Goal: Information Seeking & Learning: Check status

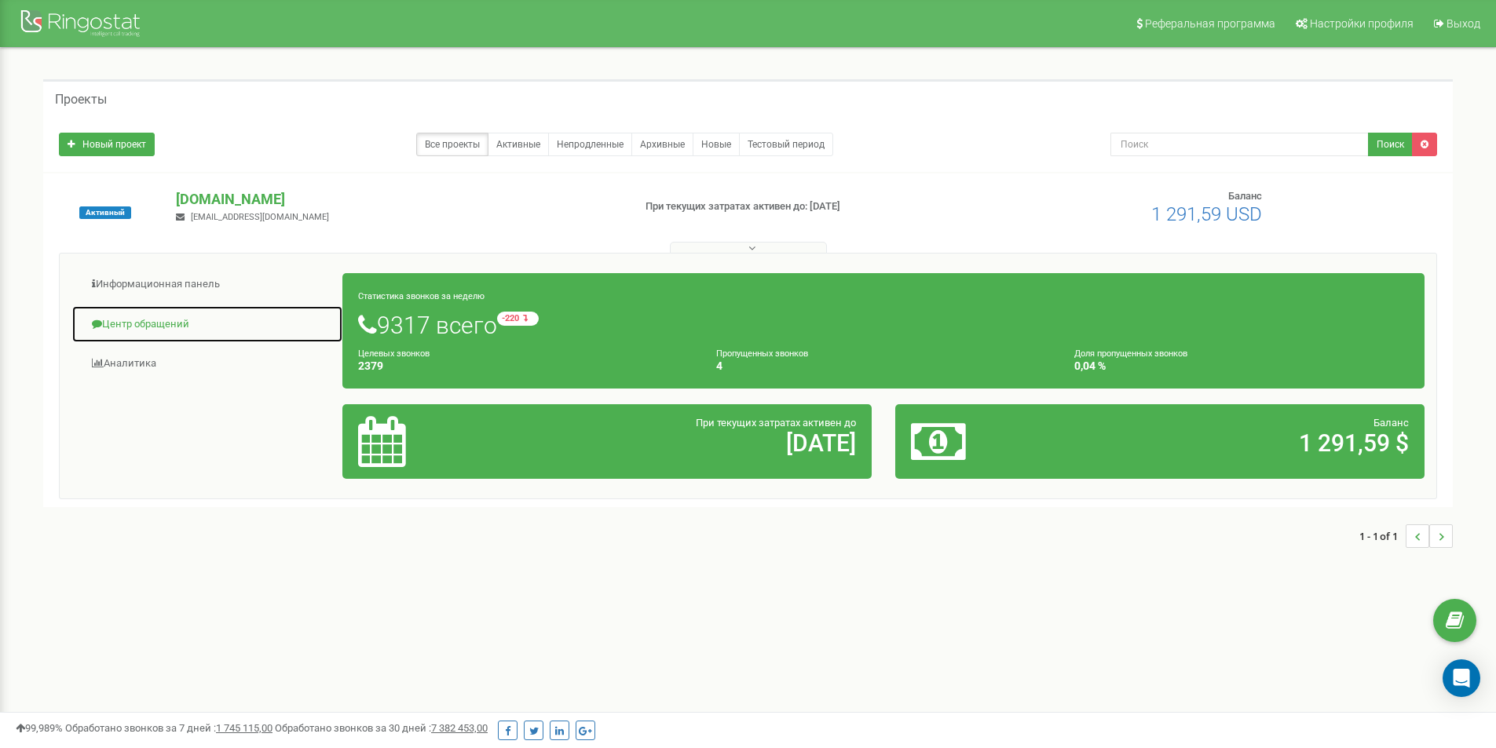
click at [132, 320] on link "Центр обращений" at bounding box center [207, 324] width 272 height 38
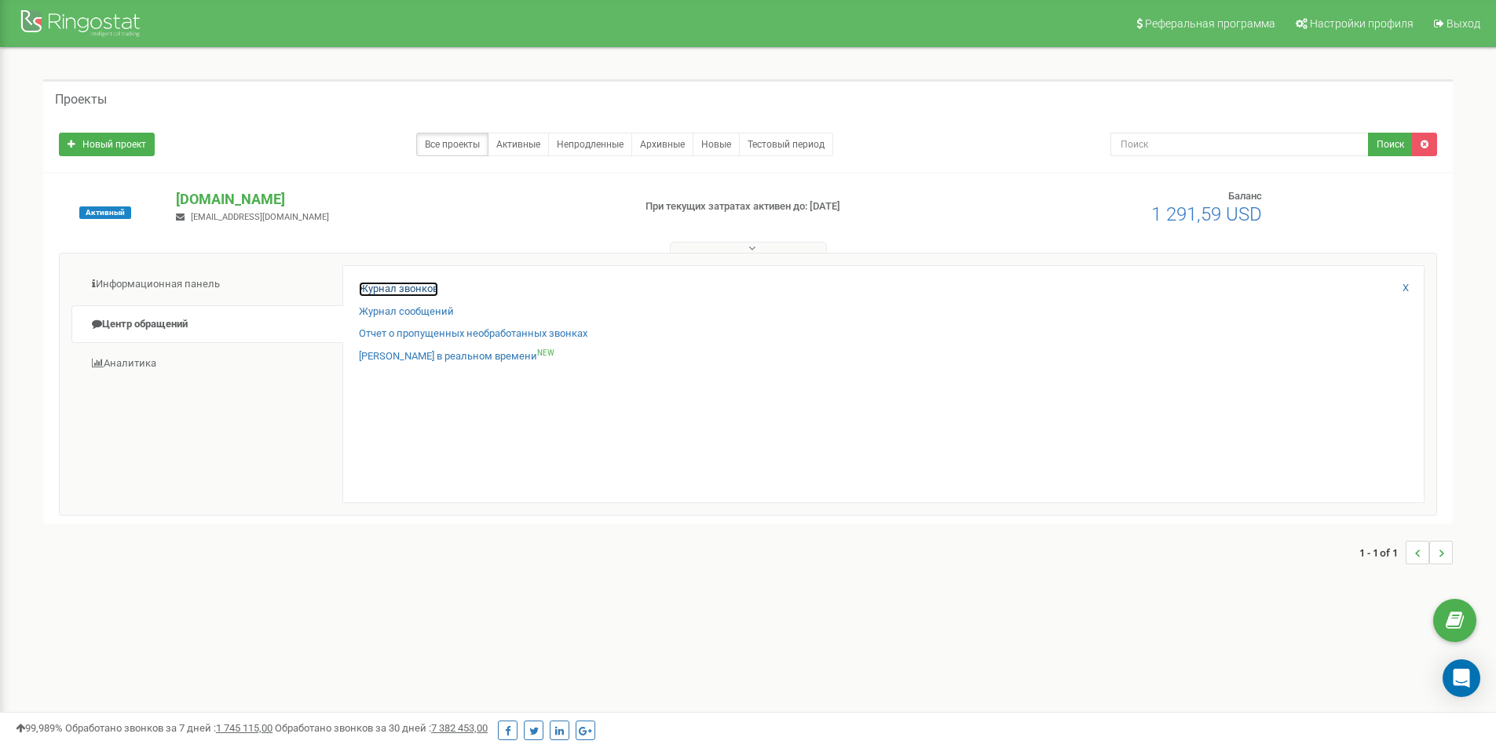
click at [389, 290] on link "Журнал звонков" at bounding box center [398, 289] width 79 height 15
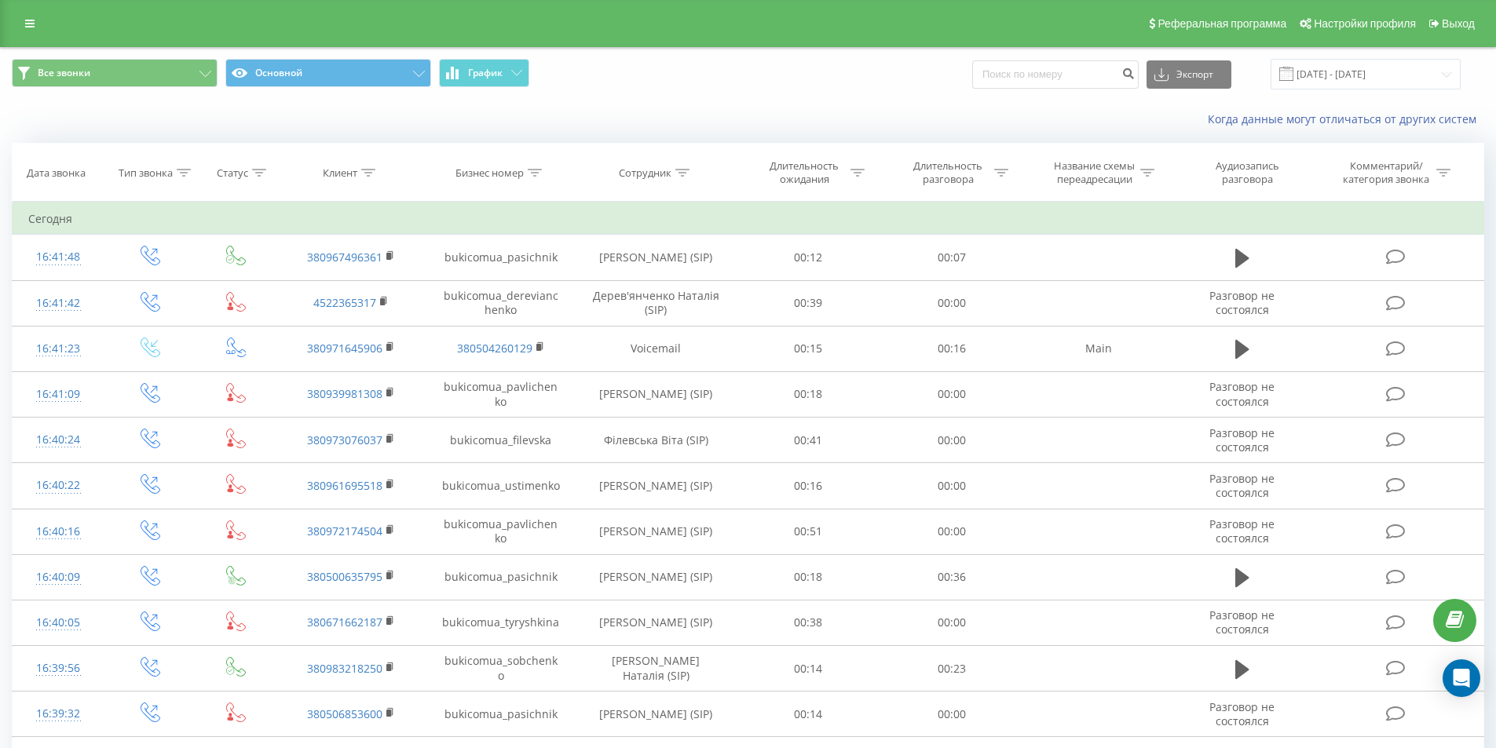
click at [676, 170] on icon at bounding box center [682, 173] width 14 height 8
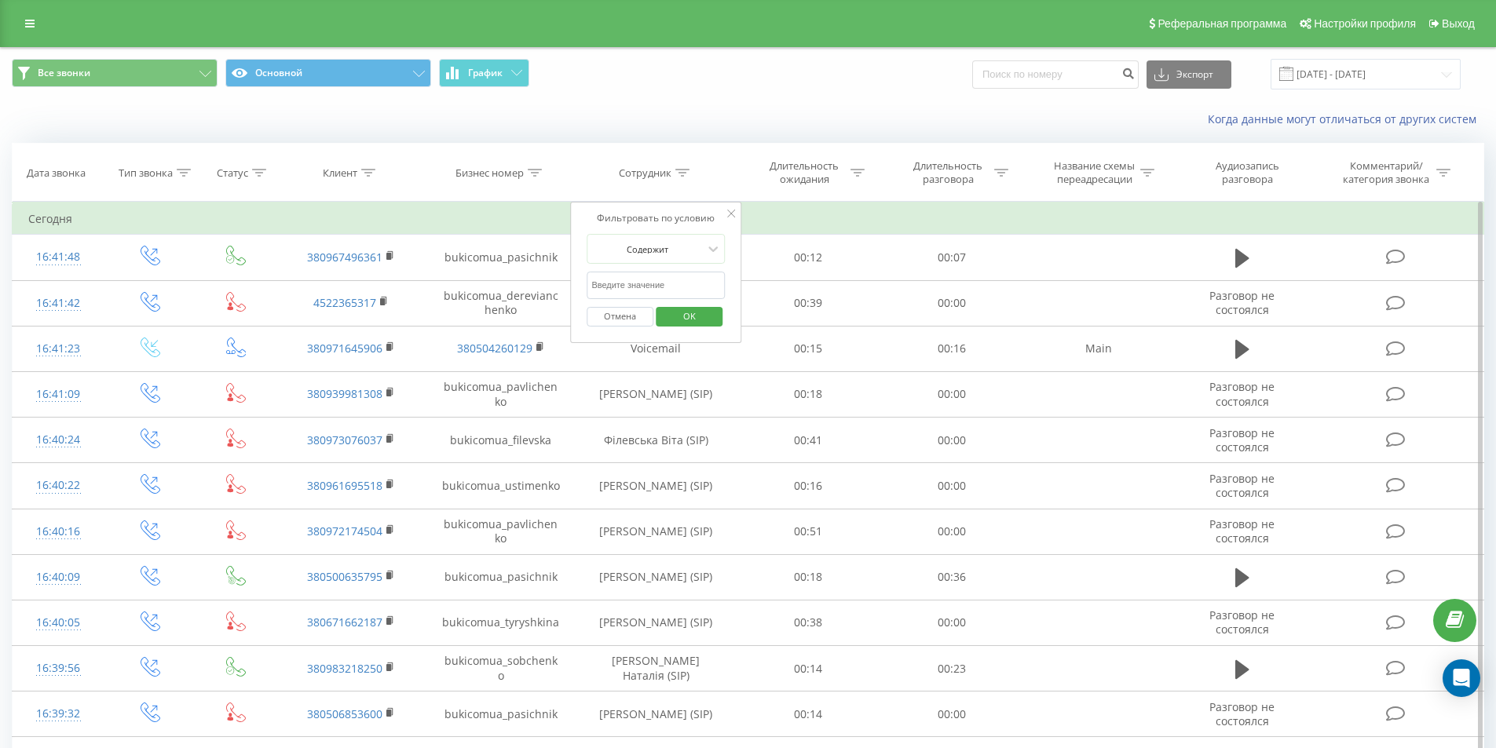
click at [656, 281] on input "text" at bounding box center [655, 285] width 138 height 27
type input "[PERSON_NAME]"
click at [696, 314] on span "OK" at bounding box center [689, 316] width 44 height 24
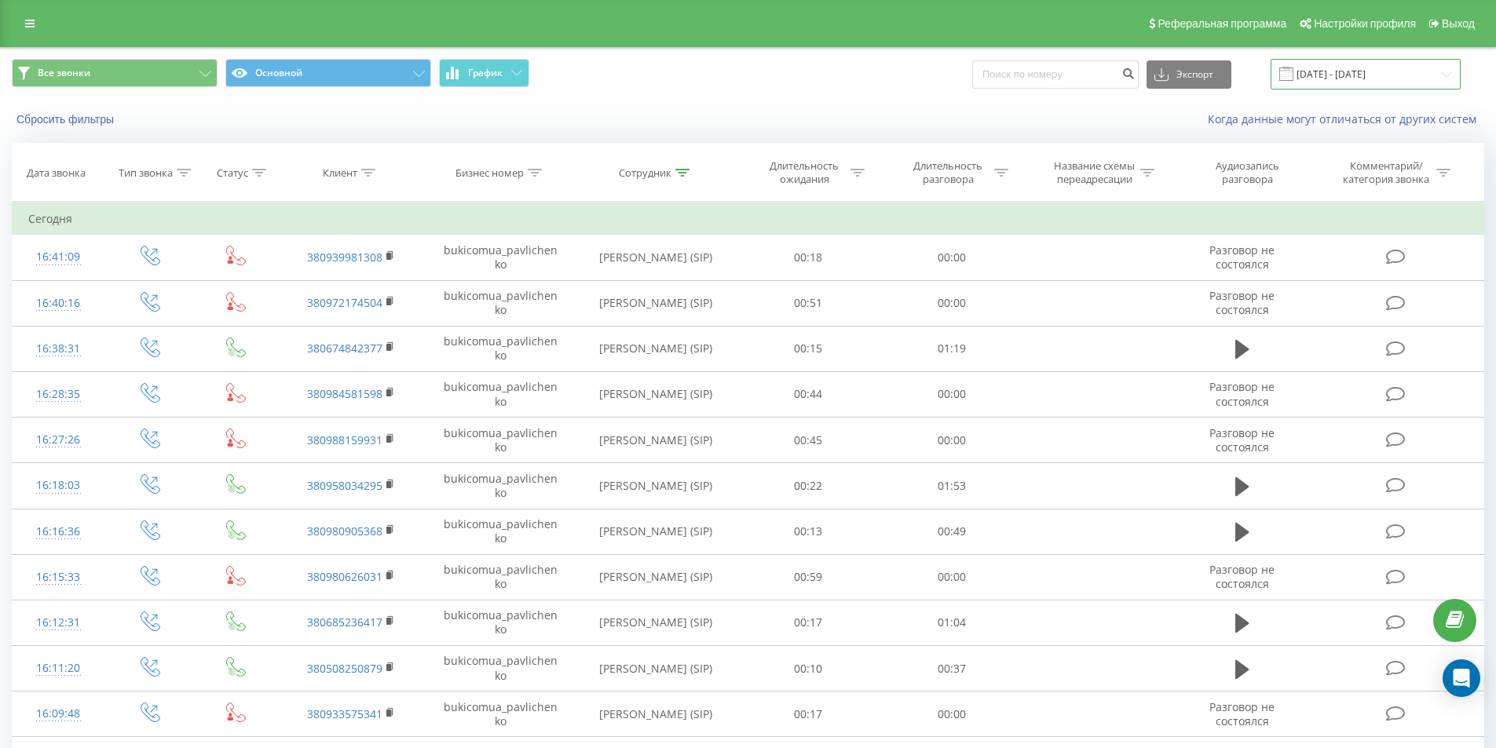
click at [1347, 77] on input "[DATE] - [DATE]" at bounding box center [1365, 74] width 190 height 31
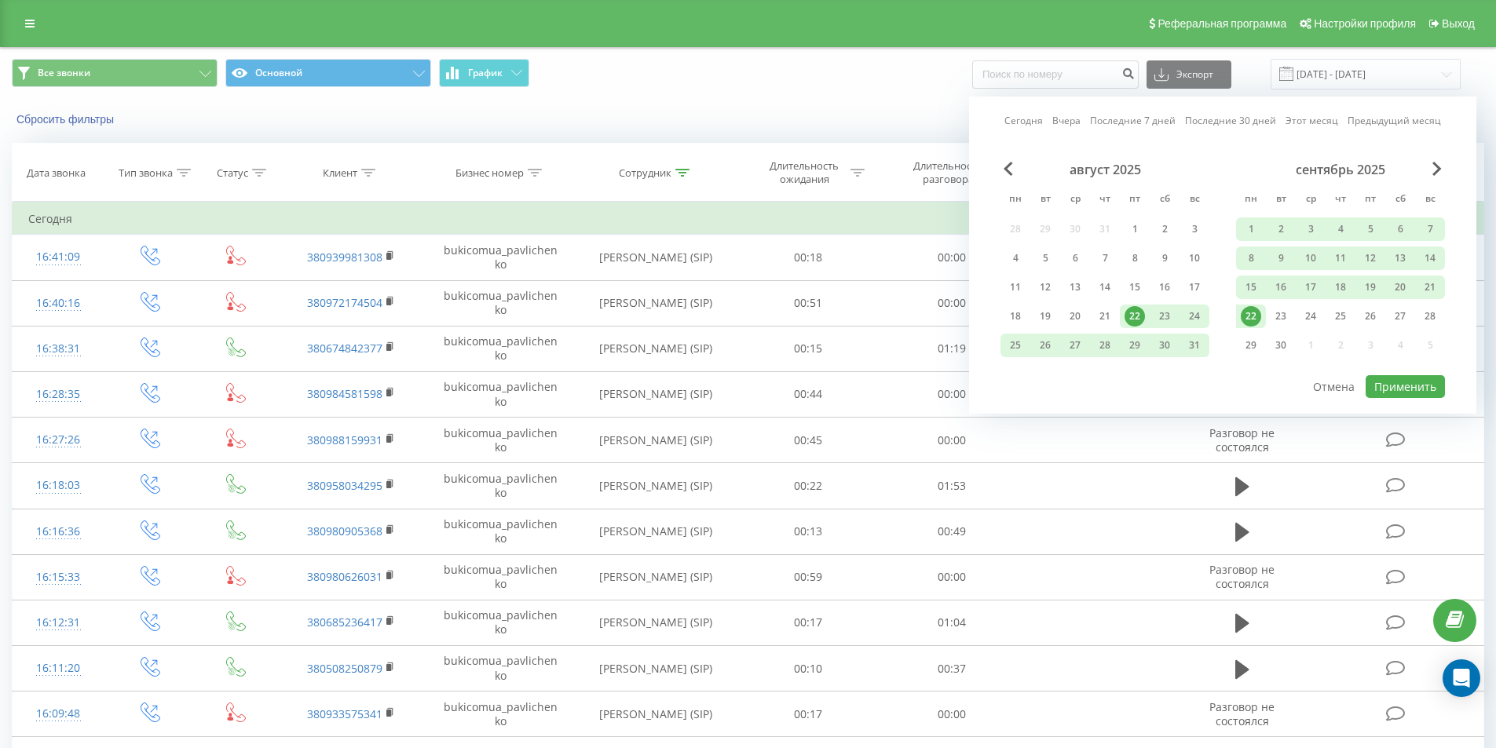
click at [1259, 310] on div "22" at bounding box center [1251, 317] width 30 height 24
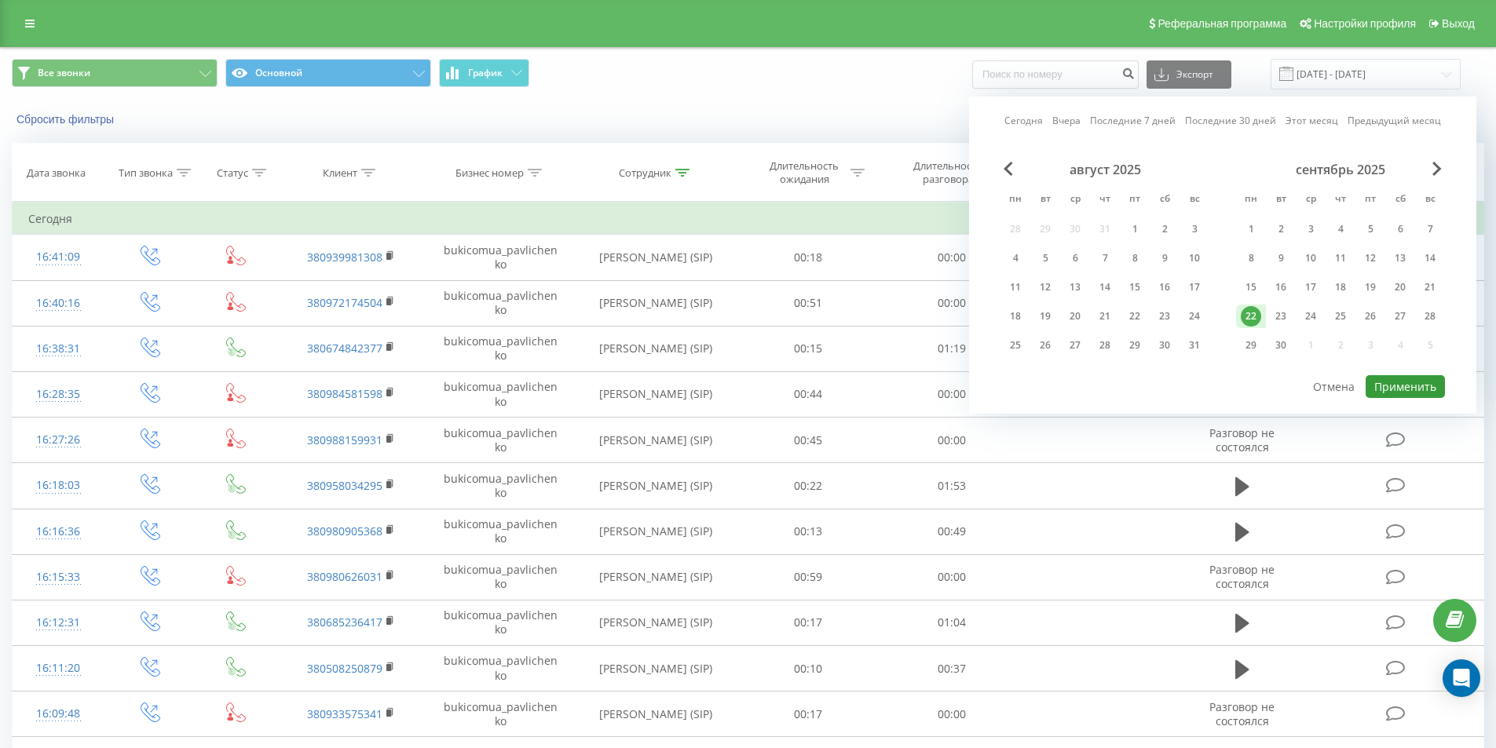
click at [1414, 385] on button "Применить" at bounding box center [1404, 386] width 79 height 23
type input "[DATE] - [DATE]"
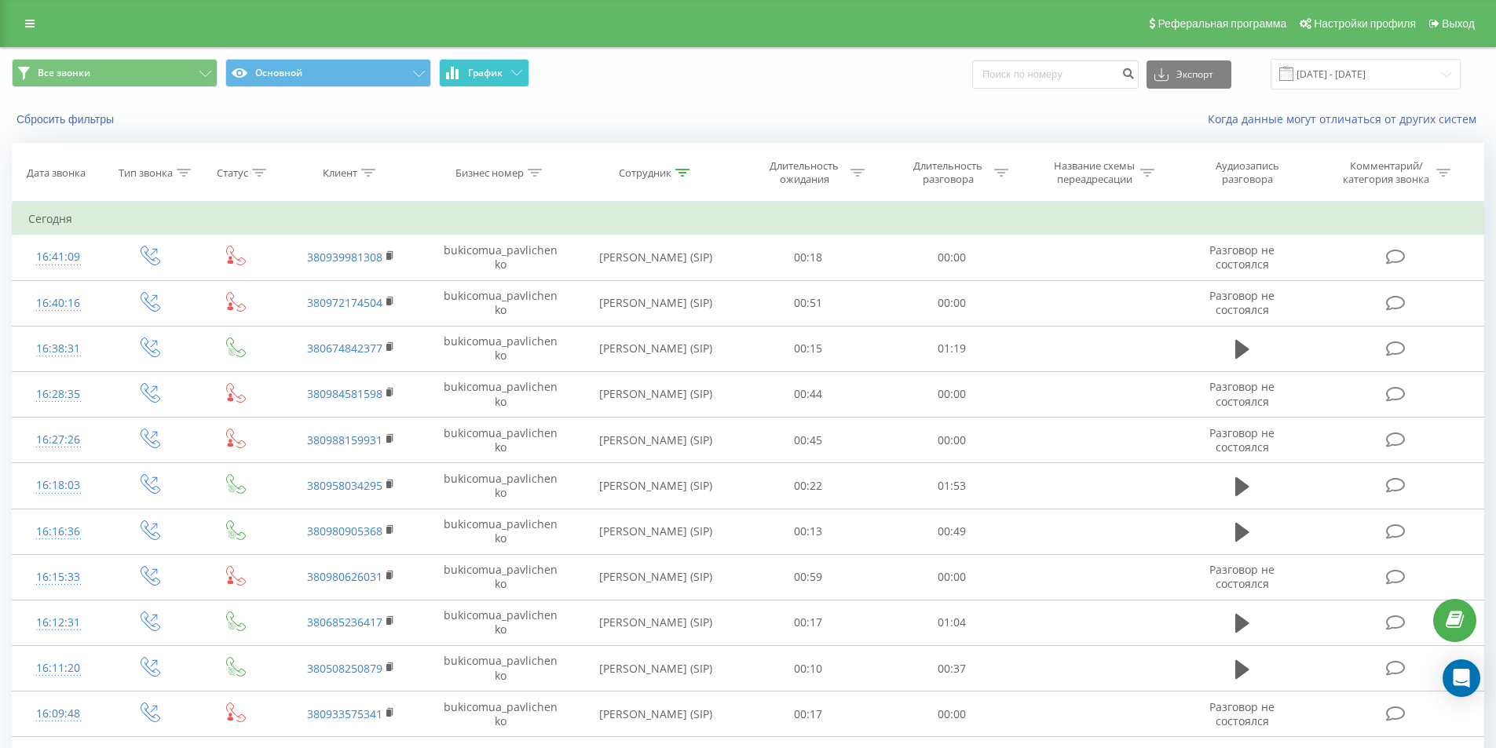
click at [495, 75] on span "График" at bounding box center [485, 73] width 35 height 11
